Goal: Task Accomplishment & Management: Manage account settings

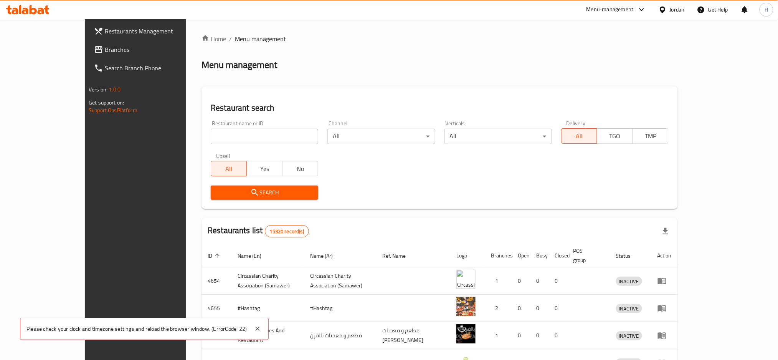
click at [105, 53] on span "Branches" at bounding box center [157, 49] width 104 height 9
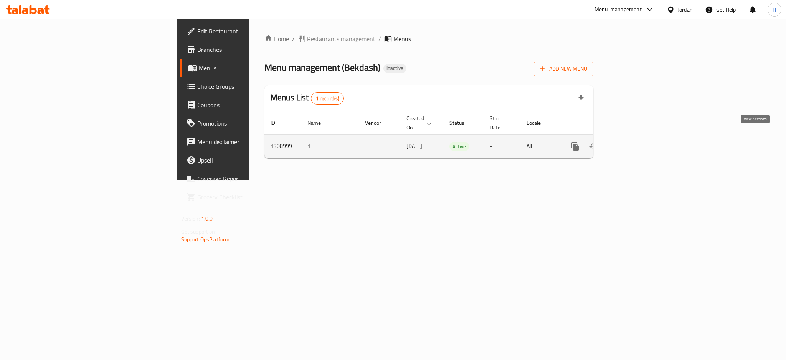
click at [636, 142] on icon "enhanced table" at bounding box center [630, 146] width 9 height 9
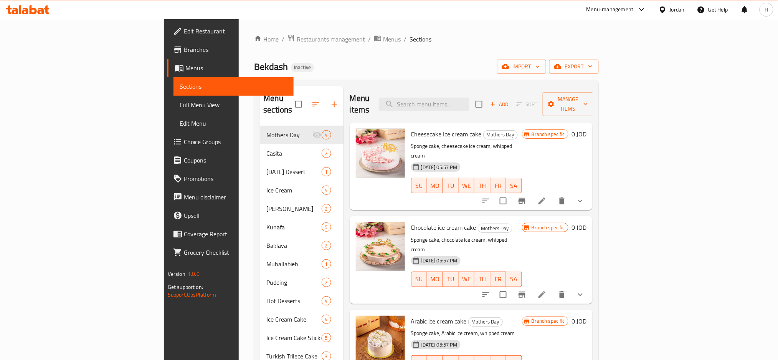
click at [185, 68] on span "Menus" at bounding box center [236, 67] width 103 height 9
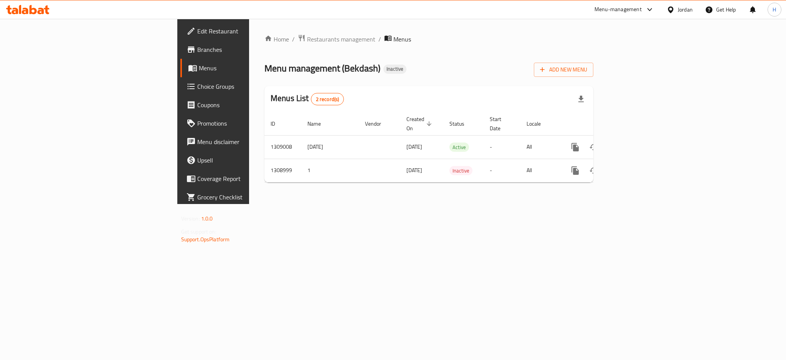
click at [180, 56] on link "Branches" at bounding box center [244, 49] width 128 height 18
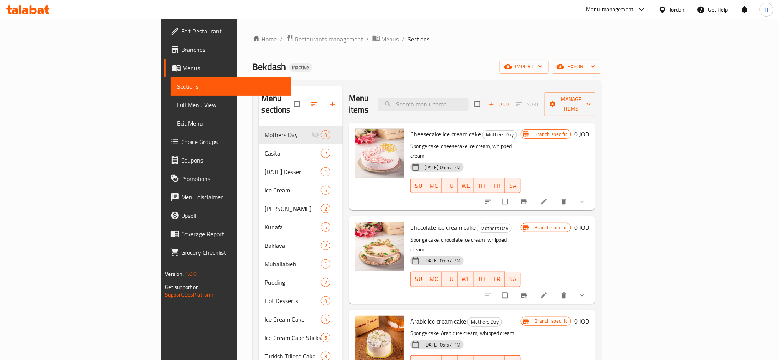
click at [183, 66] on span "Menus" at bounding box center [234, 67] width 103 height 9
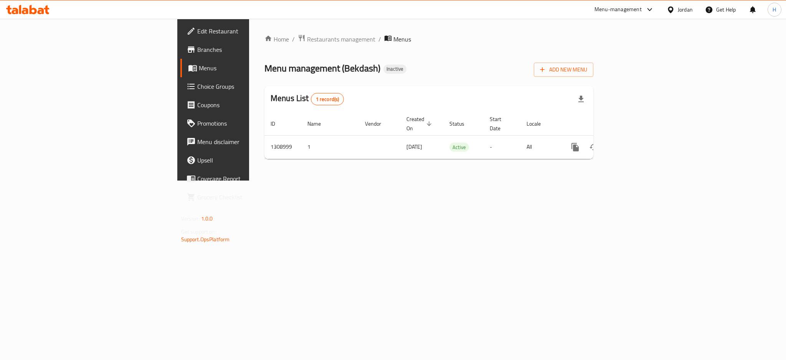
click at [366, 180] on div "Home / Restaurants management / Menus Menu management ( Bekdash ) Inactive Add …" at bounding box center [429, 100] width 360 height 162
click at [197, 48] on span "Branches" at bounding box center [249, 49] width 105 height 9
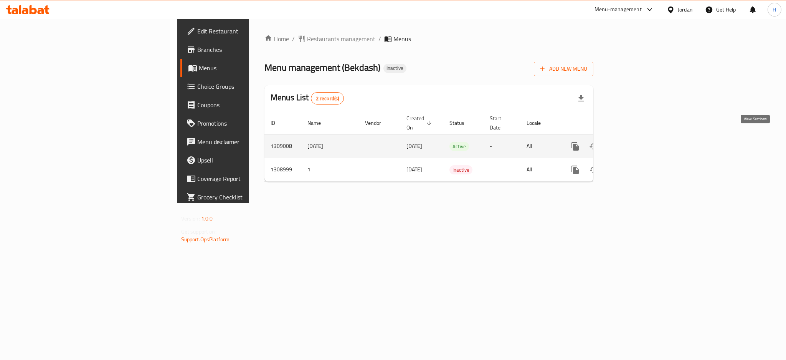
click at [636, 142] on icon "enhanced table" at bounding box center [630, 146] width 9 height 9
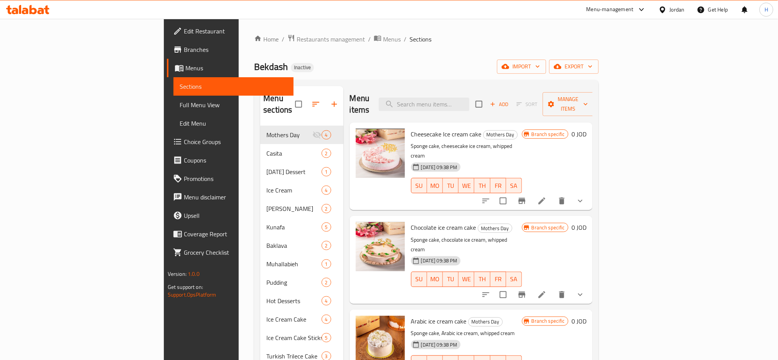
click at [185, 72] on span "Menus" at bounding box center [236, 67] width 103 height 9
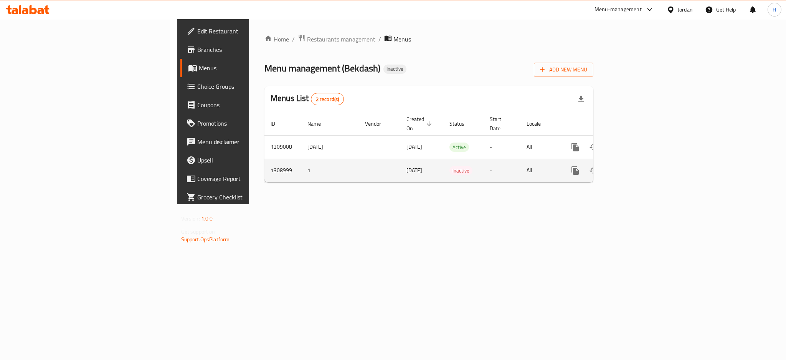
click at [640, 167] on link "enhanced table" at bounding box center [631, 170] width 18 height 18
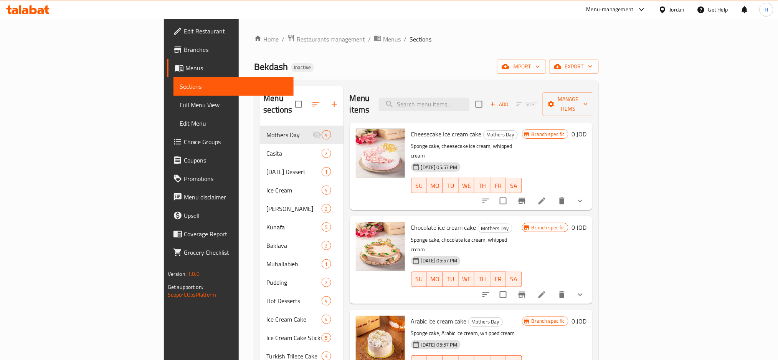
click at [185, 66] on span "Menus" at bounding box center [236, 67] width 103 height 9
